Goal: Information Seeking & Learning: Check status

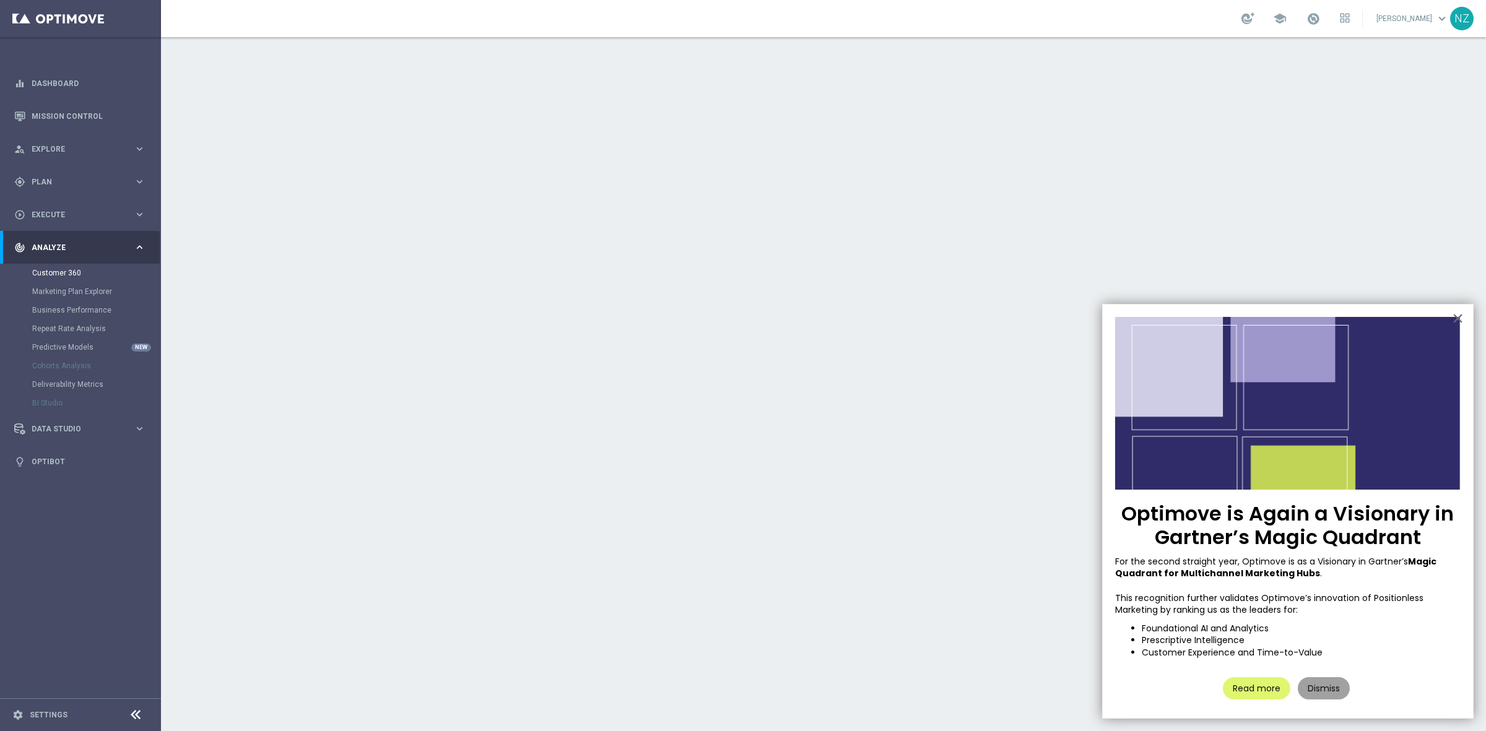
click at [1339, 692] on button "Dismiss" at bounding box center [1324, 688] width 52 height 22
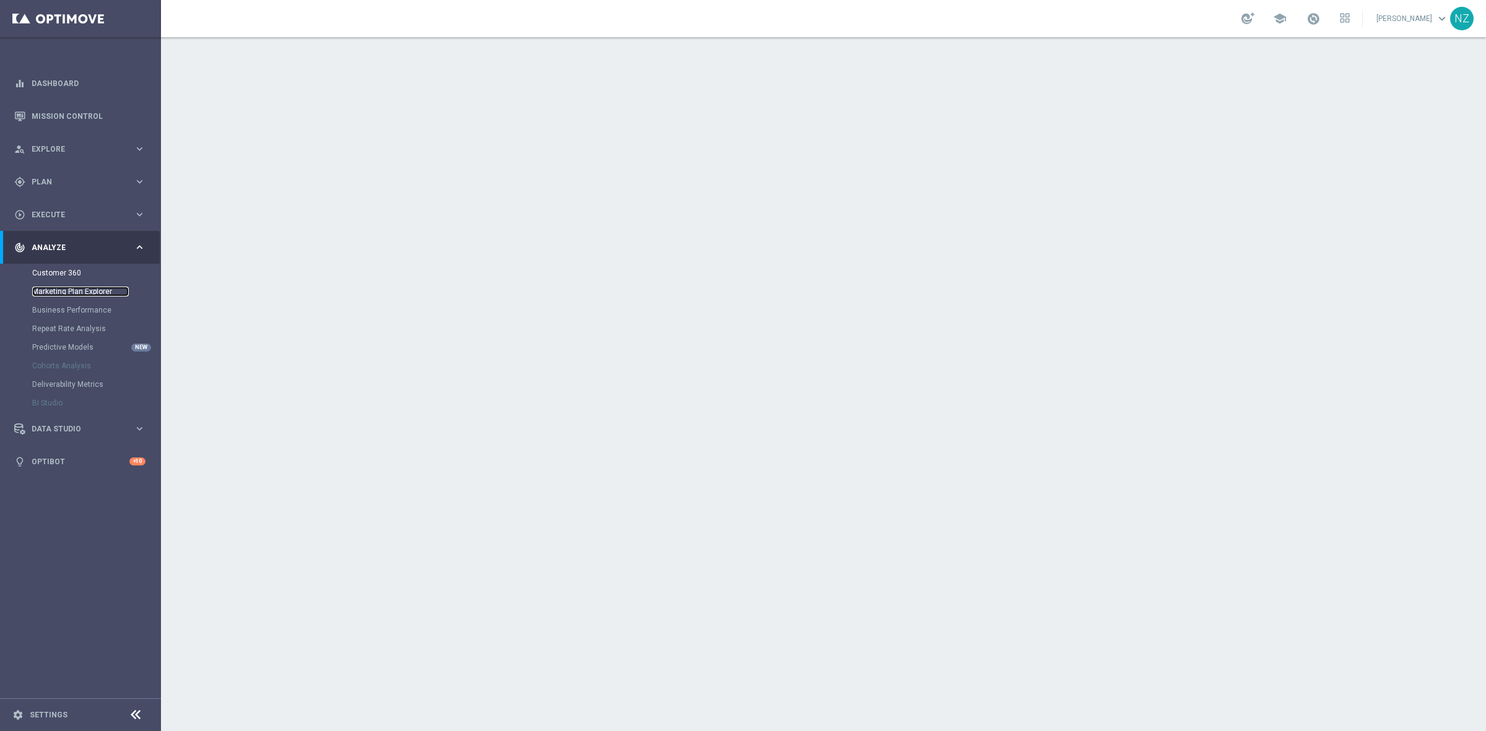
click at [101, 296] on link "Marketing Plan Explorer" at bounding box center [80, 292] width 97 height 10
click at [47, 270] on link "Customer 360" at bounding box center [80, 273] width 97 height 10
click at [58, 268] on link "Customer 360" at bounding box center [80, 273] width 97 height 10
click at [87, 287] on link "Marketing Plan Explorer" at bounding box center [80, 292] width 97 height 10
click at [69, 271] on link "Customer 360" at bounding box center [80, 273] width 97 height 10
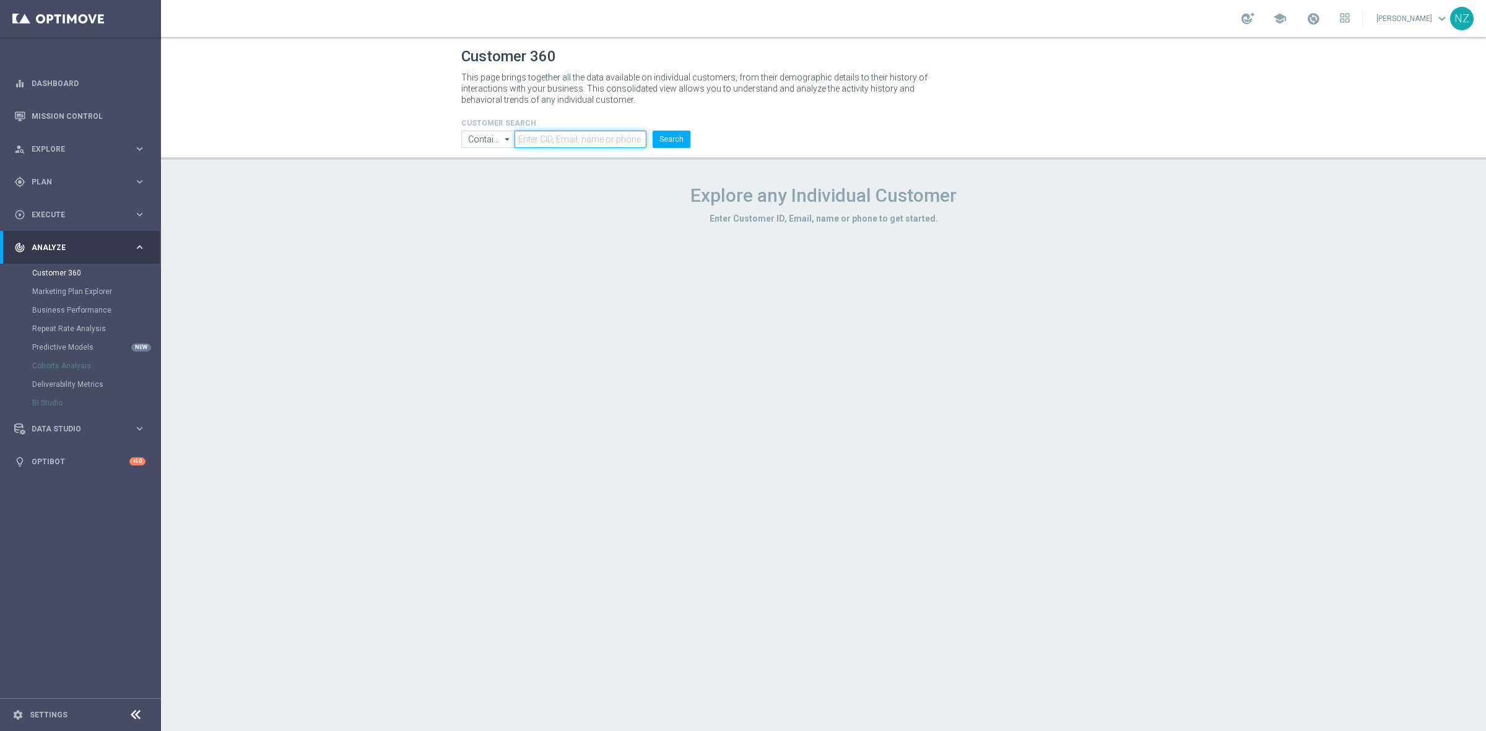
click at [623, 137] on input "text" at bounding box center [581, 139] width 132 height 17
paste input "1142199"
type input "1142199"
click at [653, 131] on button "Search" at bounding box center [672, 139] width 38 height 17
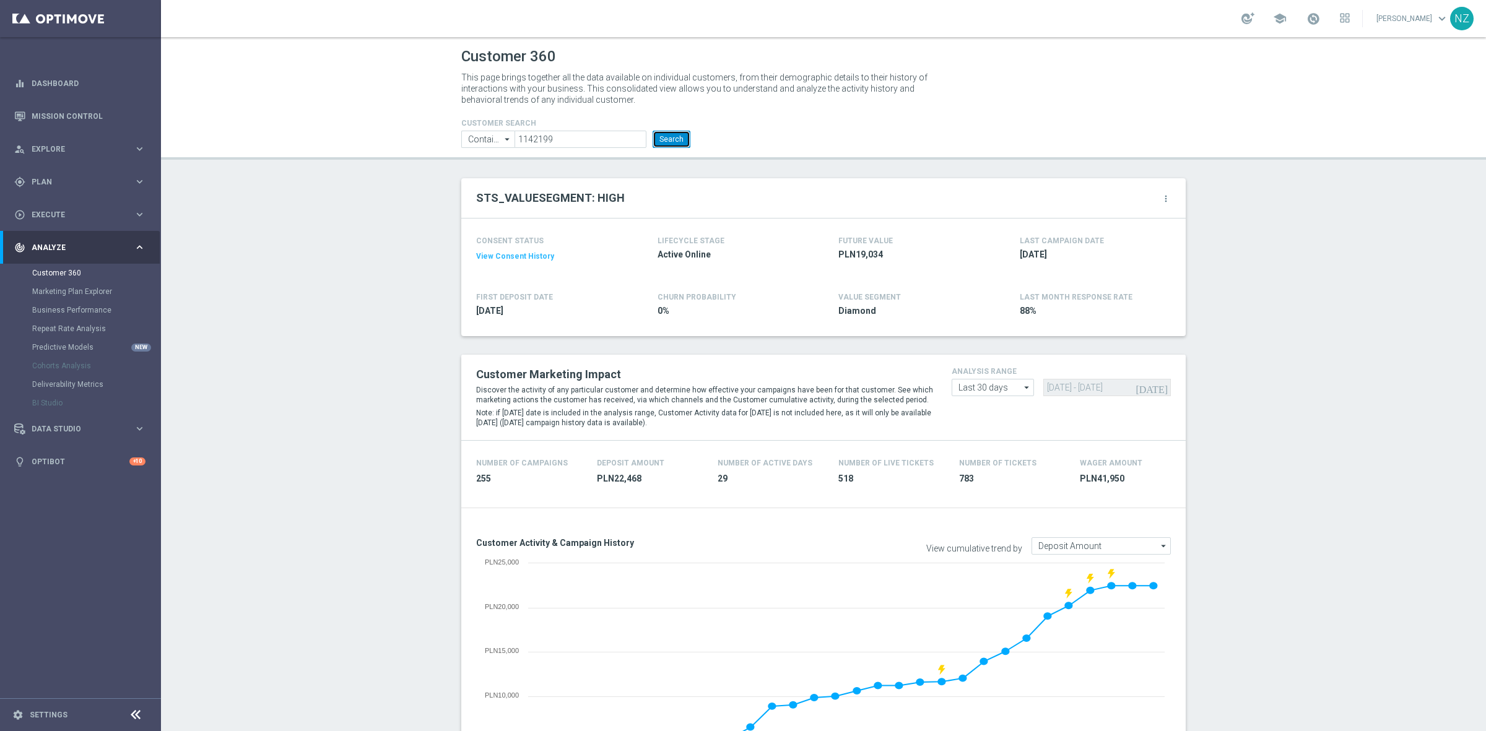
click at [660, 141] on button "Search" at bounding box center [672, 139] width 38 height 17
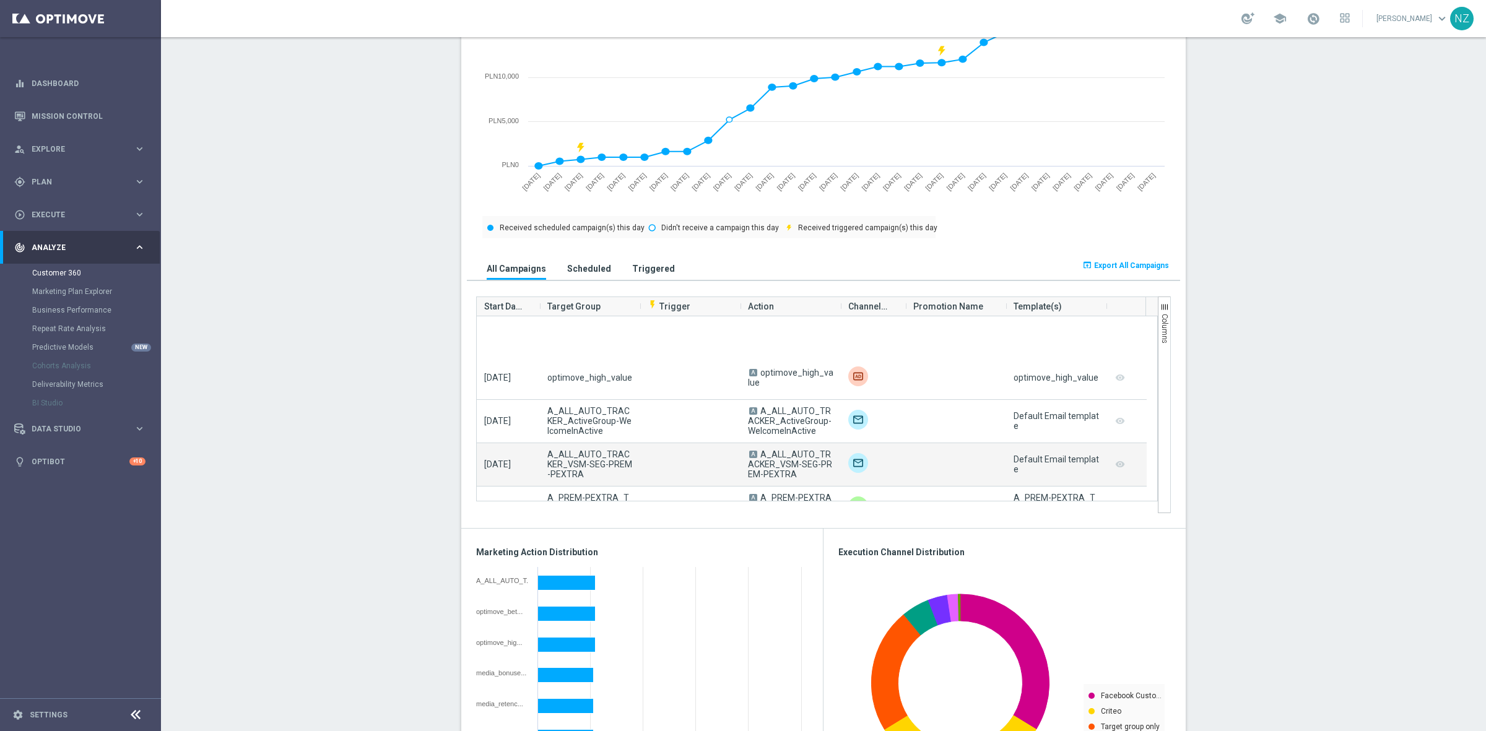
scroll to position [1780, 0]
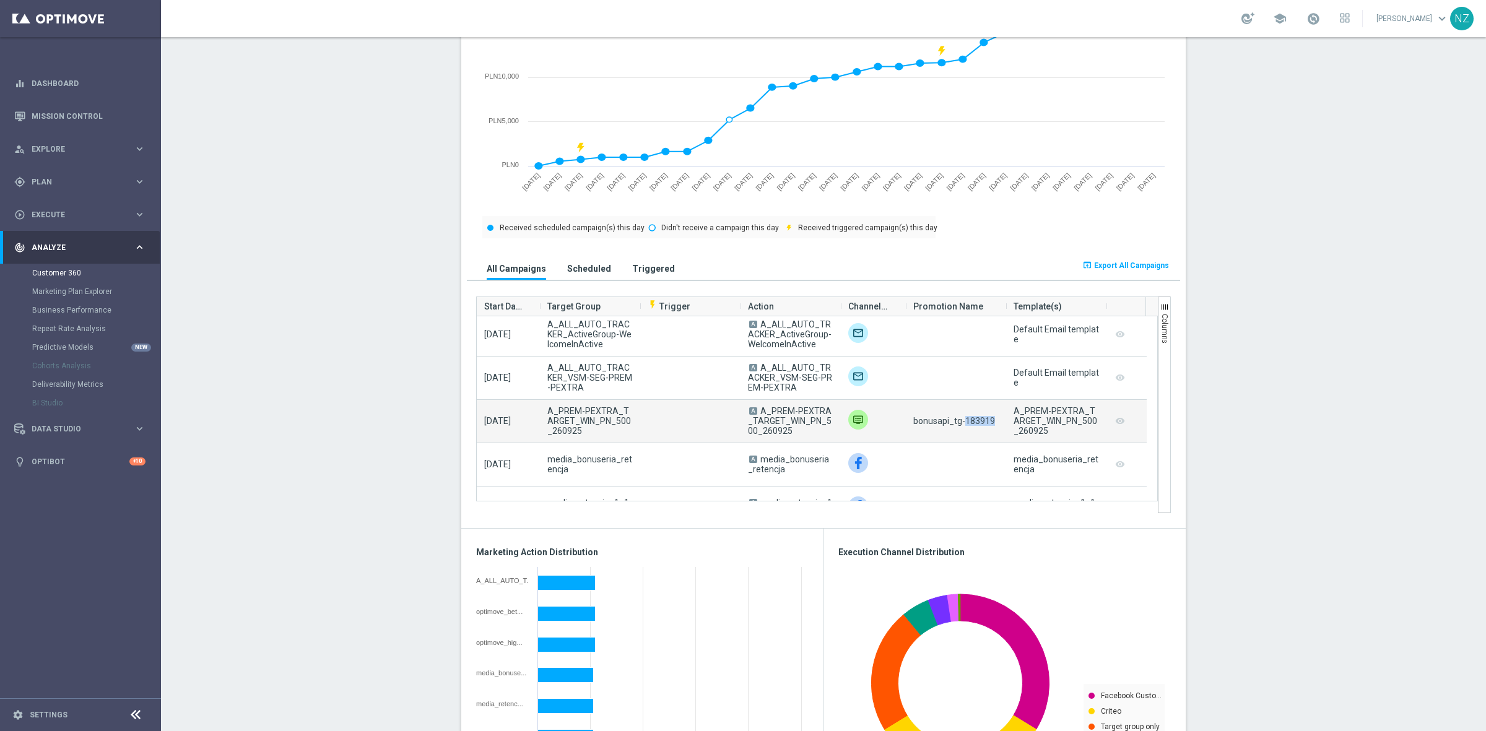
drag, startPoint x: 958, startPoint y: 420, endPoint x: 988, endPoint y: 427, distance: 31.2
click at [988, 427] on div "bonusapi_tg-183919" at bounding box center [956, 421] width 100 height 43
drag, startPoint x: 895, startPoint y: 422, endPoint x: 985, endPoint y: 429, distance: 90.1
click at [985, 429] on div "[DATE] A_PREM-PEXTRA_TARGET_WIN_PN_500_260925 A A_PREM-PEXTRA_TARGET_WIN_PN_500…" at bounding box center [812, 421] width 670 height 43
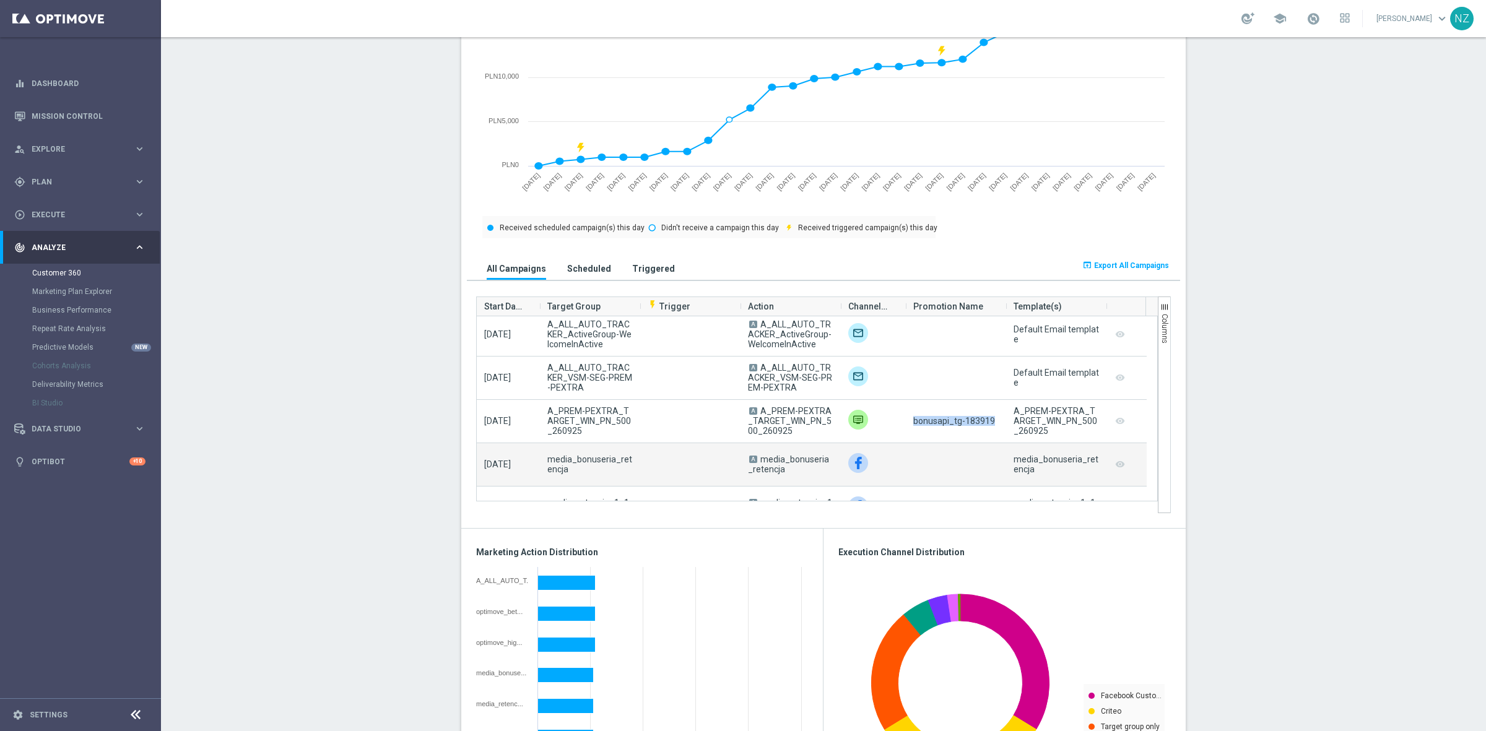
copy div "bonusapi_tg-183919"
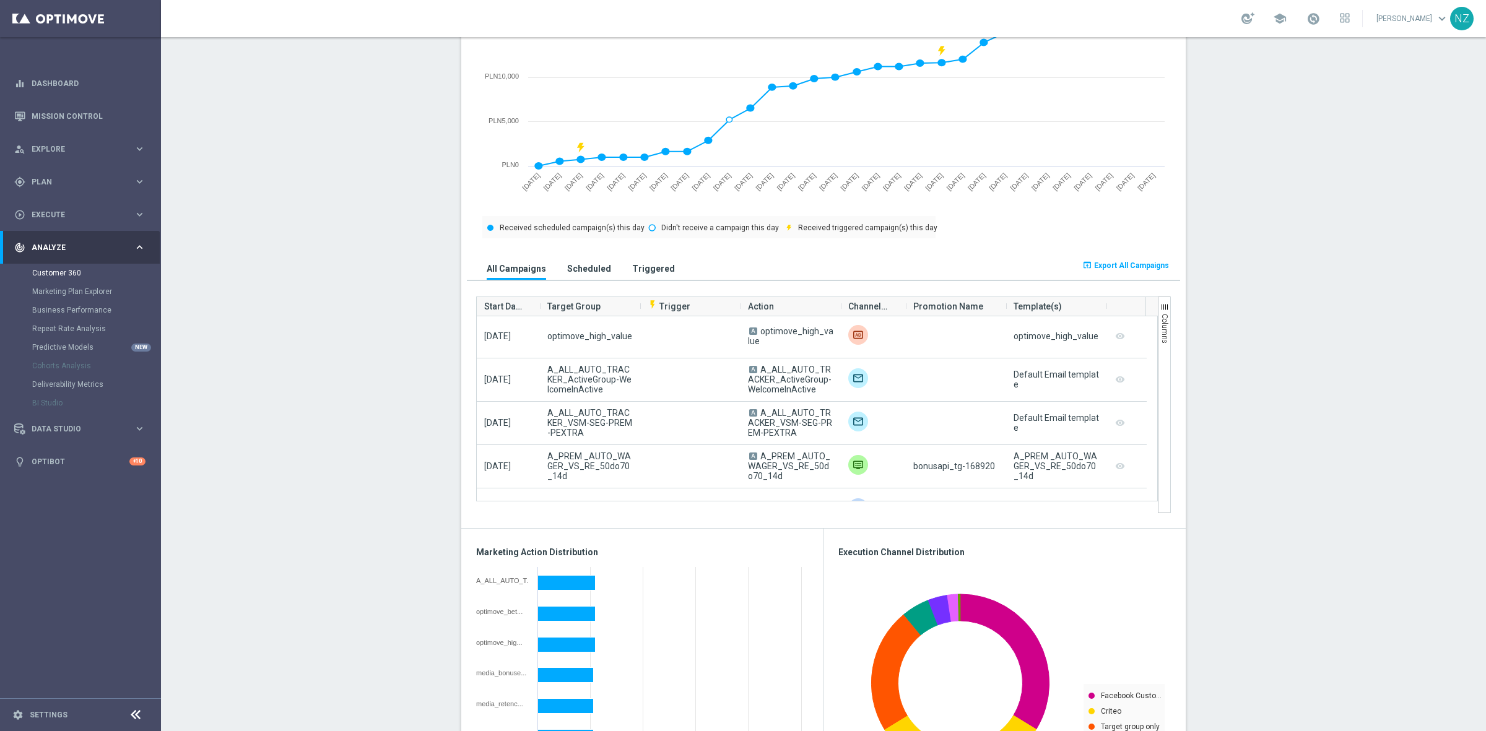
scroll to position [4953, 0]
